Goal: Information Seeking & Learning: Learn about a topic

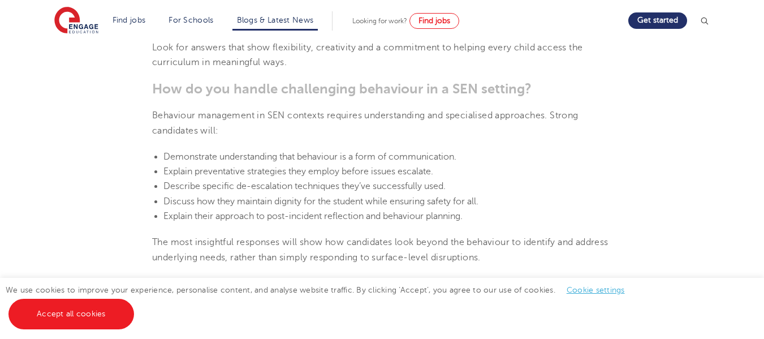
scroll to position [961, 0]
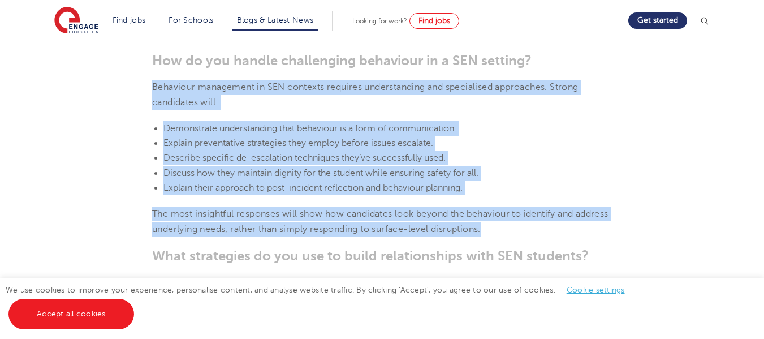
drag, startPoint x: 152, startPoint y: 70, endPoint x: 531, endPoint y: 217, distance: 406.3
click at [531, 217] on section "[DATE] 5 useful questions to ask in an SEN interview When it comes to hiring fo…" at bounding box center [382, 282] width 686 height 1862
copy section "Behaviour management in SEN contexts requires understanding and specialised app…"
click at [594, 166] on li "Discuss how they maintain dignity for the student while ensuring safety for all." at bounding box center [387, 173] width 448 height 15
click at [633, 127] on section "[DATE] 5 useful questions to ask in an SEN interview When it comes to hiring fo…" at bounding box center [382, 282] width 686 height 1862
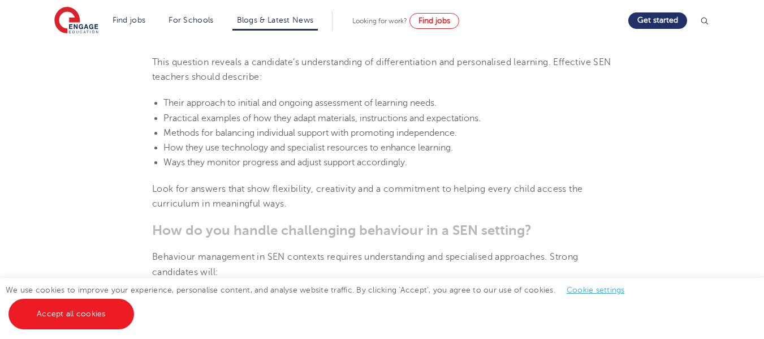
scroll to position [735, 0]
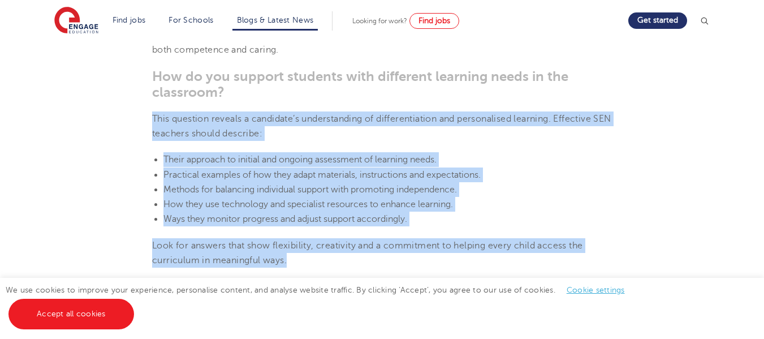
drag, startPoint x: 152, startPoint y: 101, endPoint x: 291, endPoint y: 243, distance: 199.1
copy section "This question reveals a candidate’s understanding of differentiation and person…"
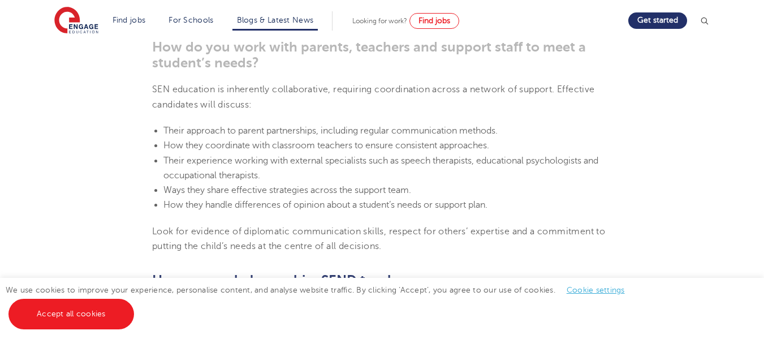
scroll to position [1357, 0]
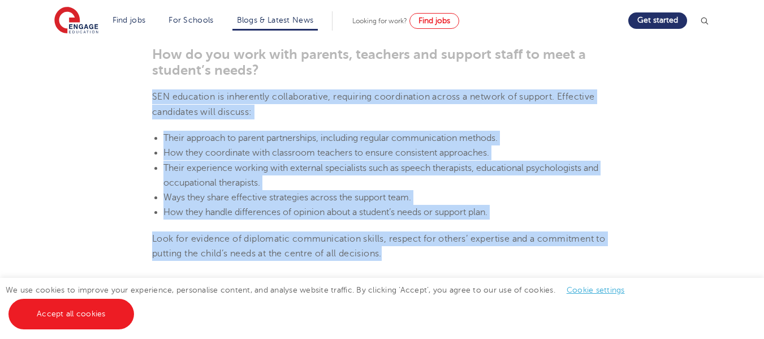
drag, startPoint x: 153, startPoint y: 81, endPoint x: 408, endPoint y: 238, distance: 299.5
copy section "SEN education is inherently collaborative, requiring coordination across a netw…"
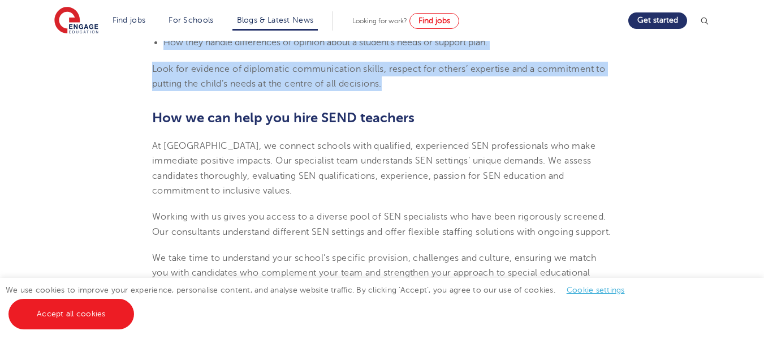
scroll to position [1583, 0]
